Goal: Task Accomplishment & Management: Manage account settings

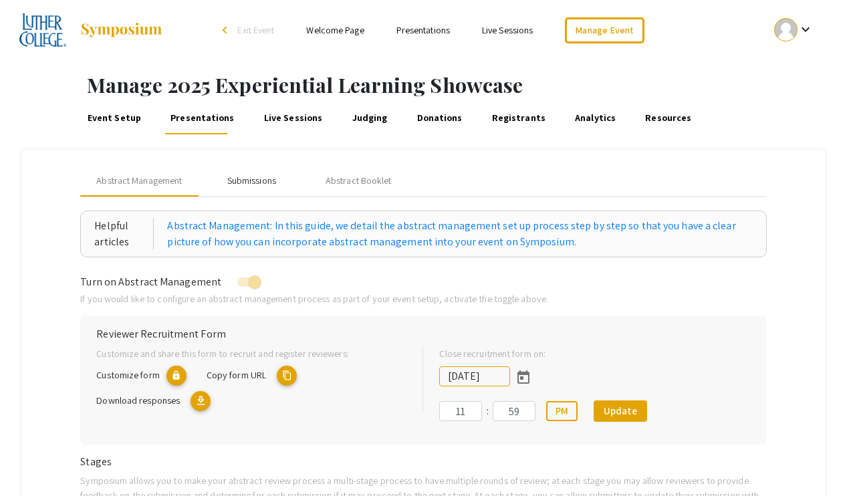
click at [253, 178] on div "Submissions" at bounding box center [251, 181] width 49 height 14
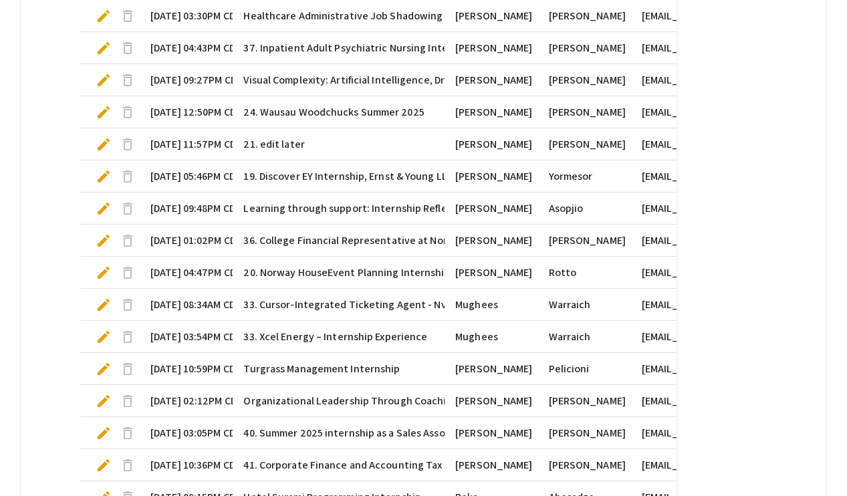
scroll to position [934, 0]
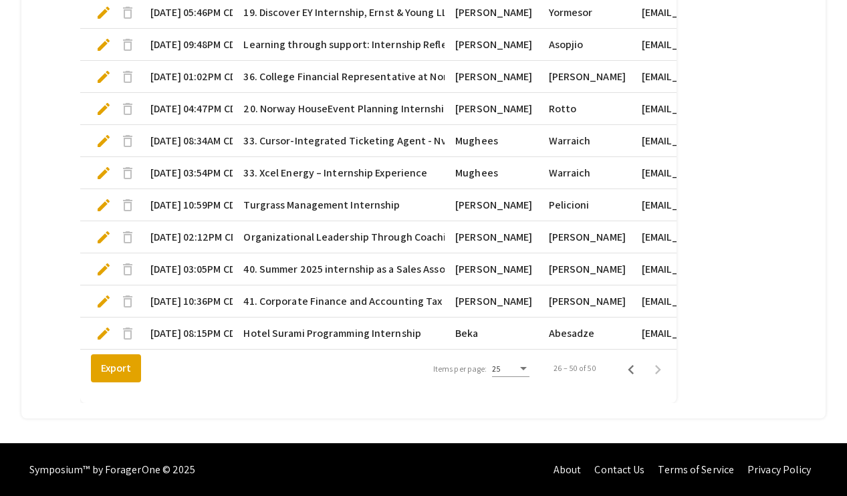
click at [100, 335] on span "edit" at bounding box center [104, 334] width 16 height 16
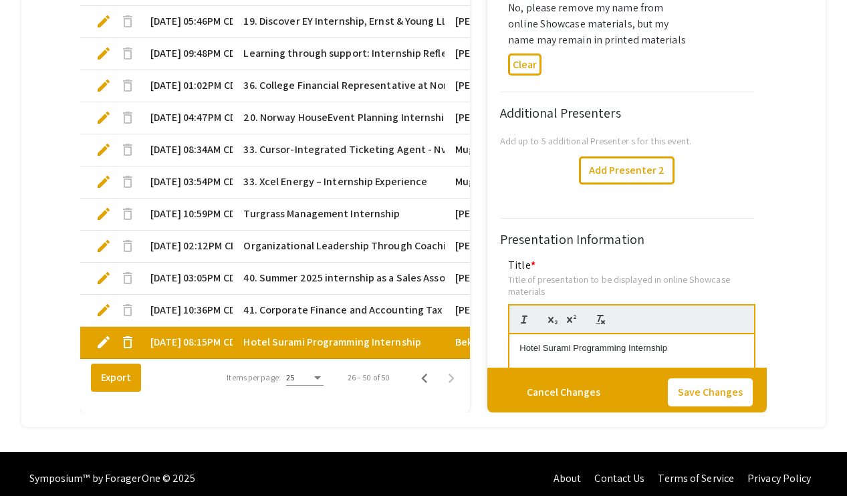
type input "0"
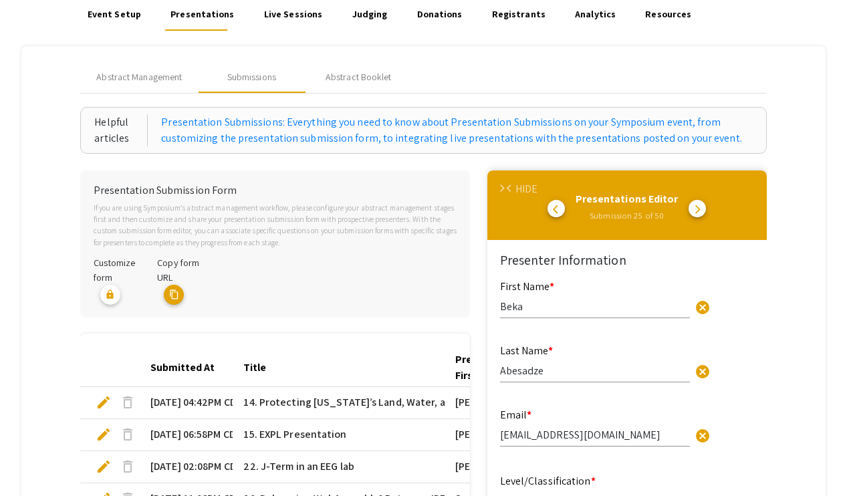
scroll to position [78, 0]
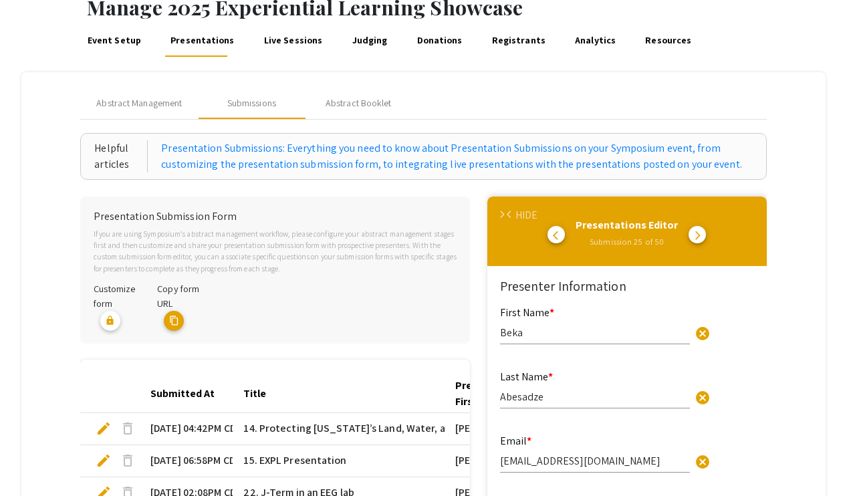
click at [514, 213] on span "arrow_back_ios" at bounding box center [511, 215] width 9 height 9
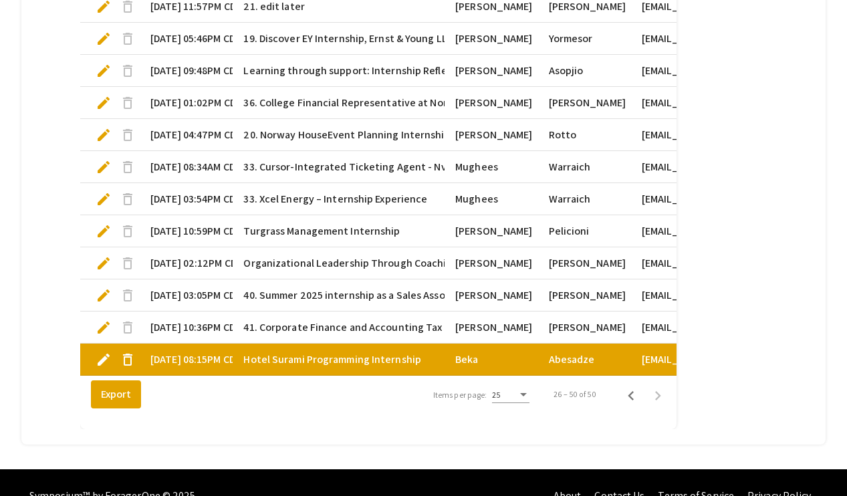
scroll to position [934, 0]
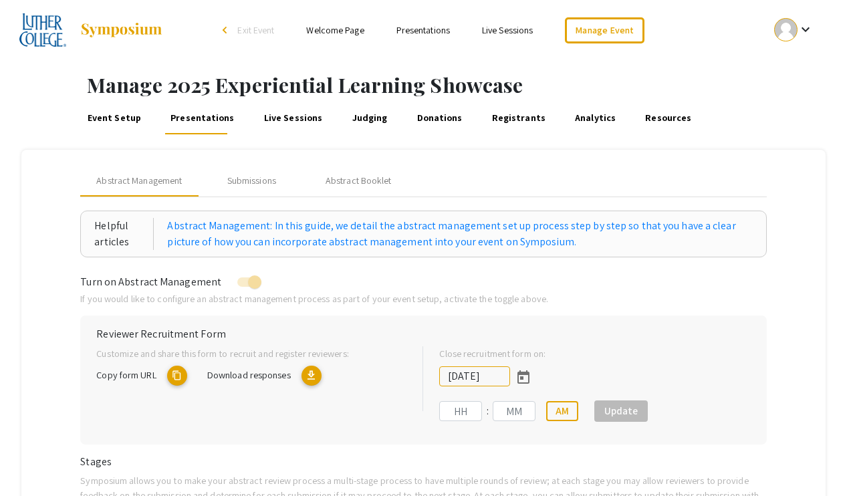
type input "[DATE]"
type input "11"
type input "59"
click at [261, 195] on div "Submissions" at bounding box center [251, 181] width 107 height 32
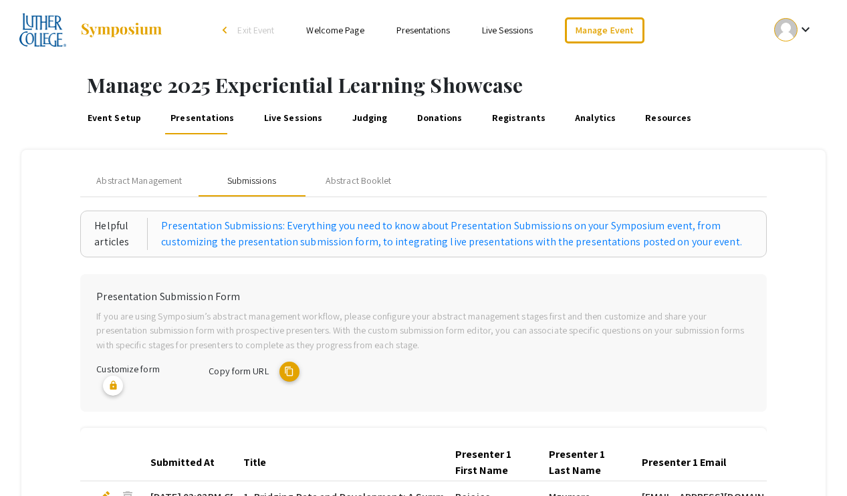
scroll to position [453, 0]
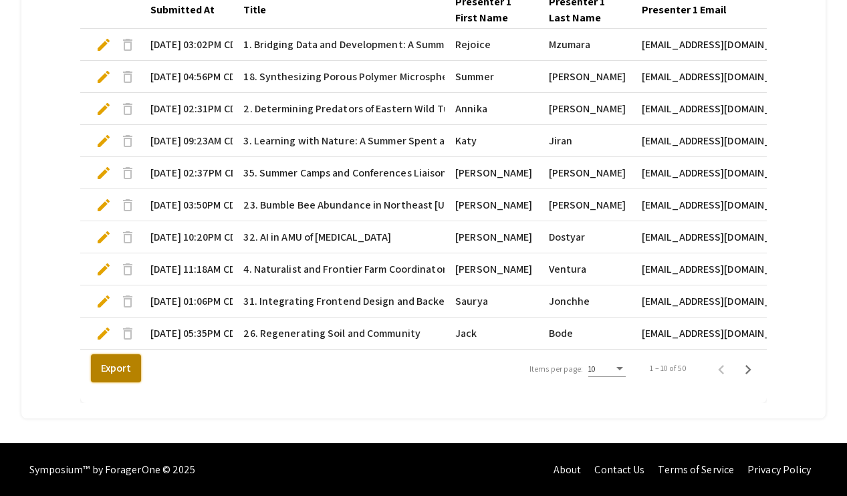
click at [129, 368] on button "Export" at bounding box center [116, 368] width 50 height 28
click at [621, 367] on div "Items per page:" at bounding box center [620, 368] width 7 height 3
click at [618, 387] on span "25" at bounding box center [606, 393] width 37 height 24
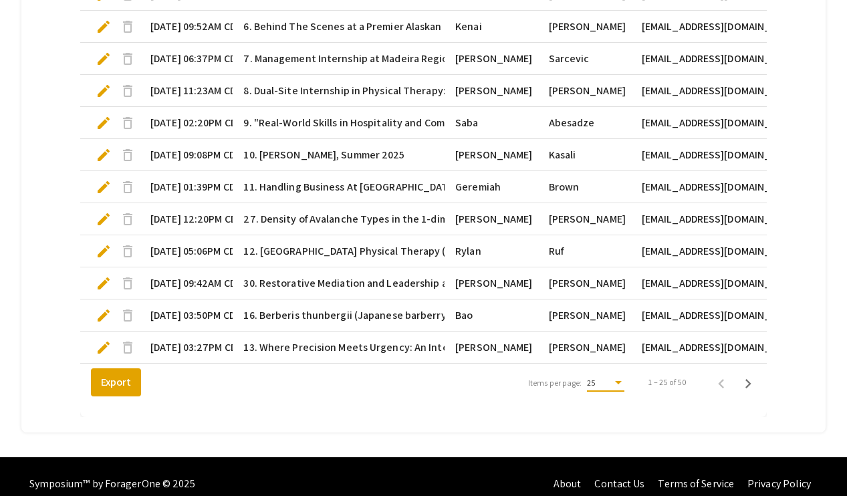
scroll to position [934, 0]
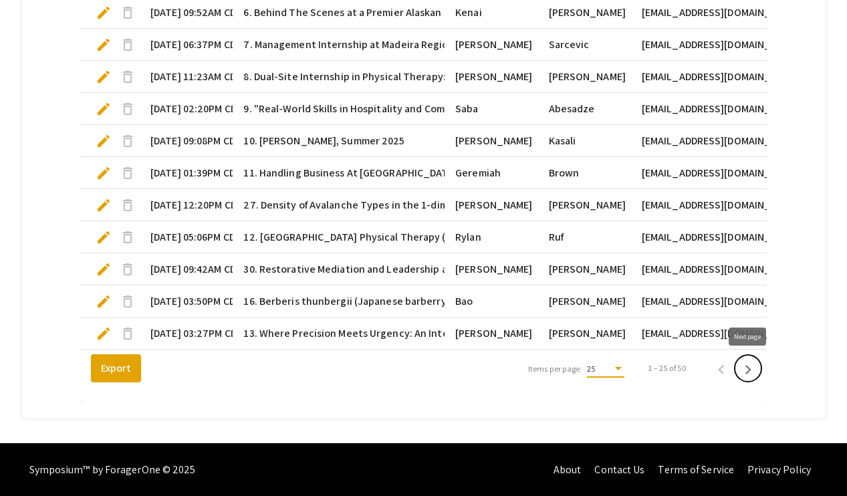
click at [748, 366] on icon "Next page" at bounding box center [749, 369] width 6 height 9
